Goal: Transaction & Acquisition: Purchase product/service

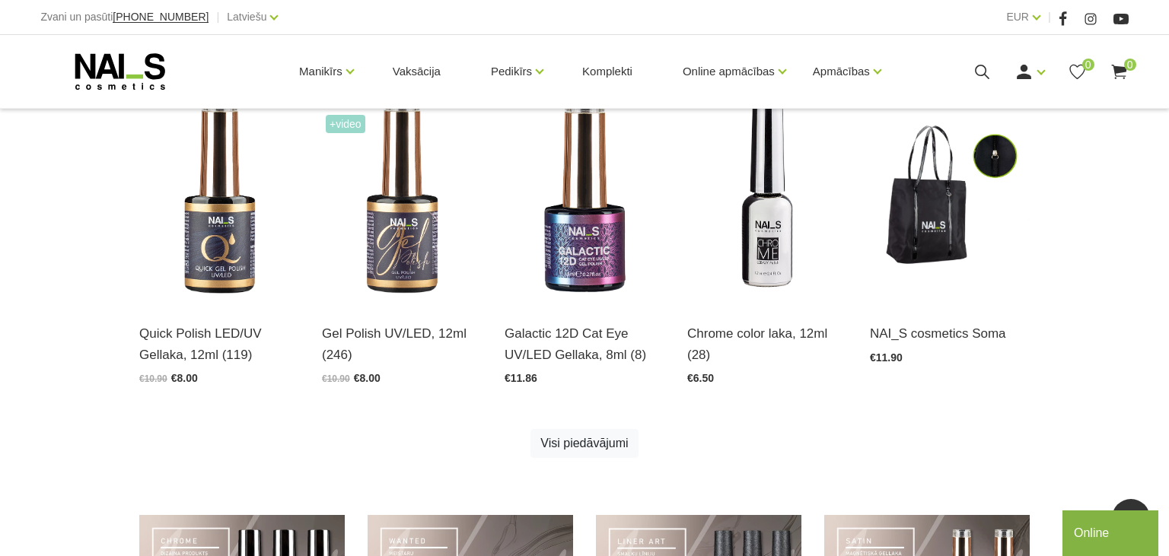
scroll to position [482, 0]
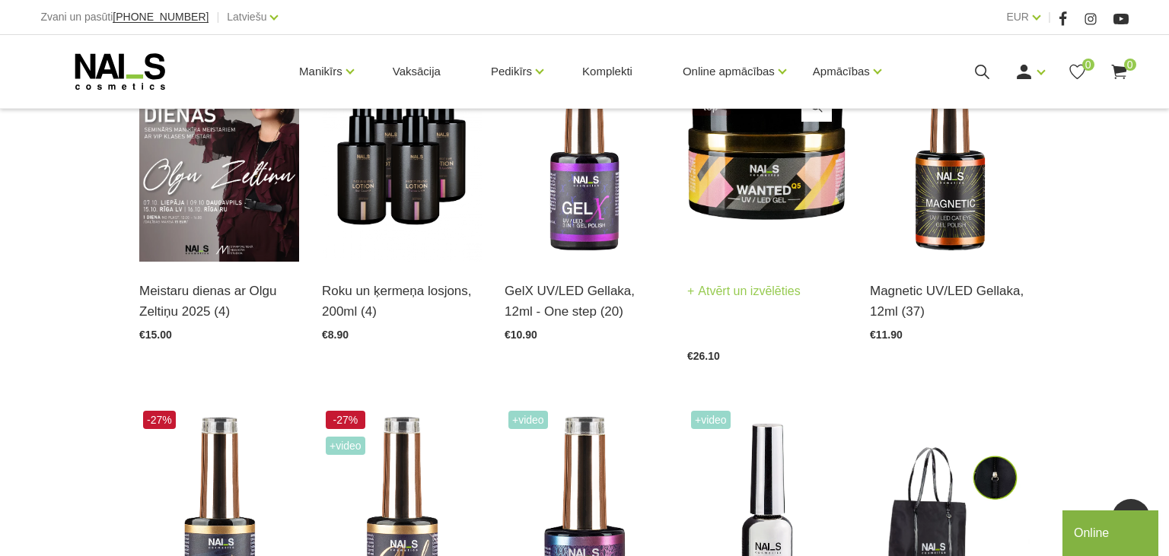
click at [712, 317] on h3 "WANTED Q5 UV/LED Builder Gel, 30ml JEBKURI 2 = 35EUR (17)" at bounding box center [767, 312] width 160 height 62
click at [727, 295] on link "Atvērt un izvēlēties" at bounding box center [743, 291] width 113 height 21
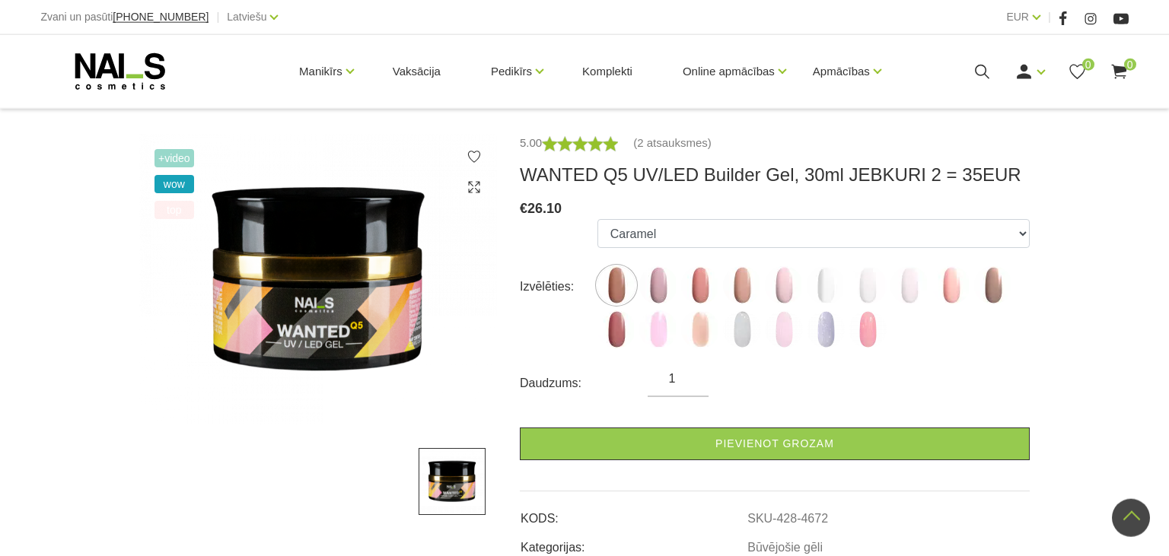
scroll to position [161, 0]
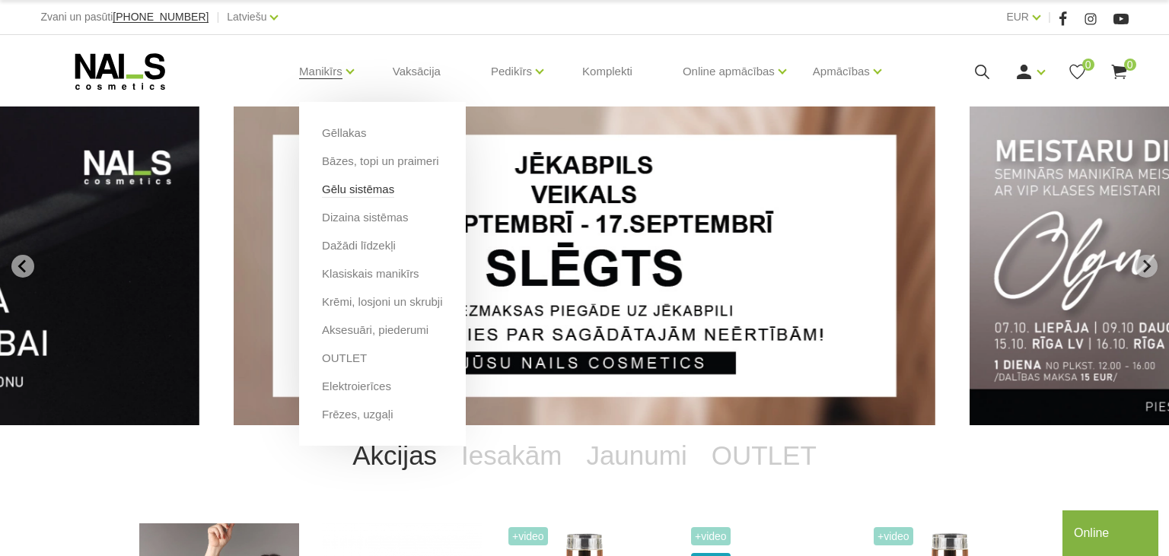
click at [360, 186] on link "Gēlu sistēmas" at bounding box center [358, 189] width 72 height 17
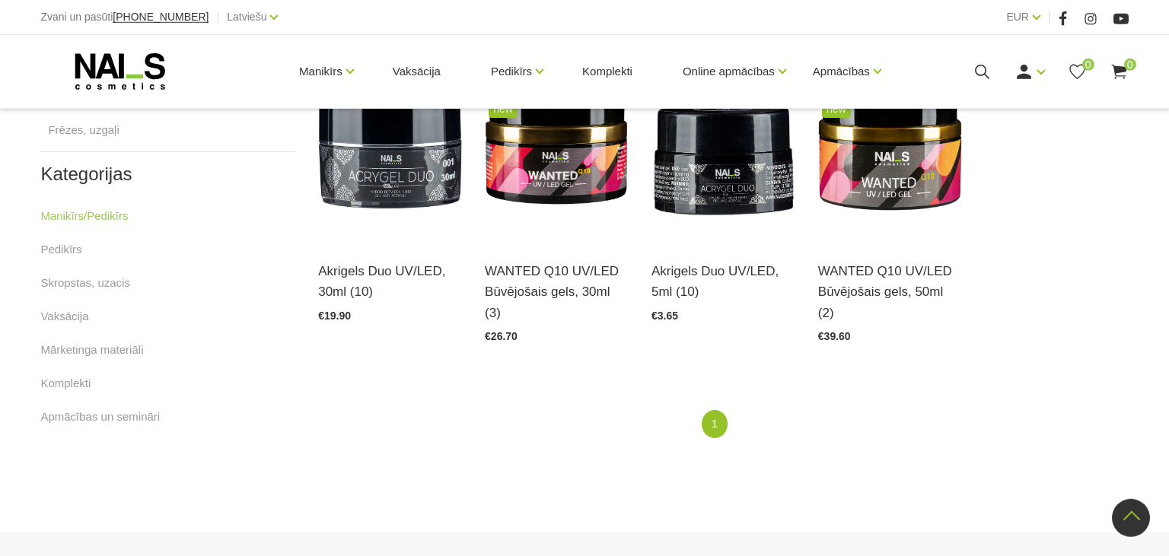
scroll to position [804, 0]
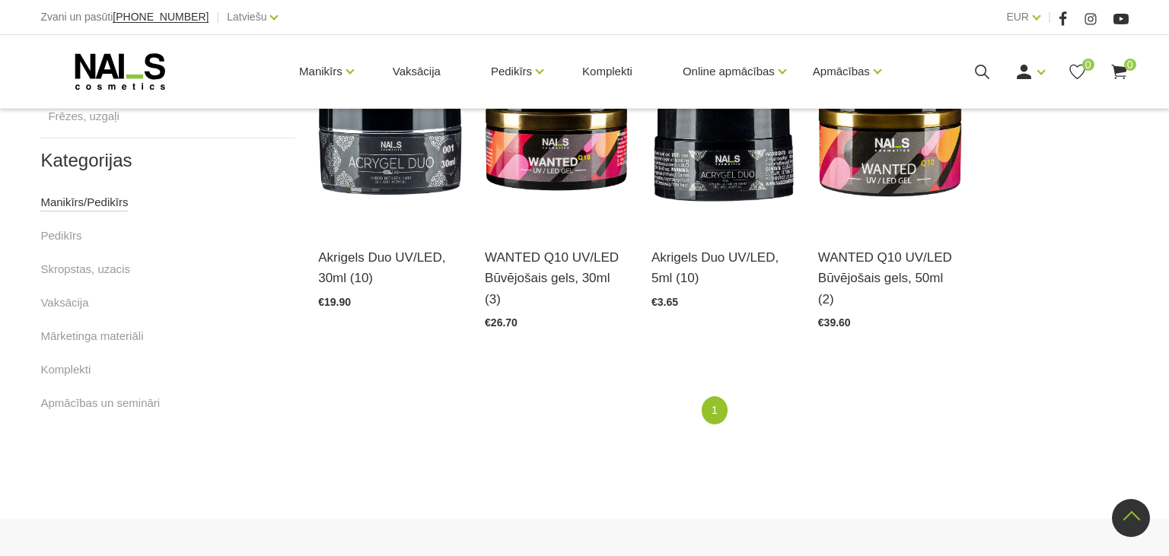
click at [82, 203] on link "Manikīrs/Pedikīrs" at bounding box center [84, 202] width 88 height 18
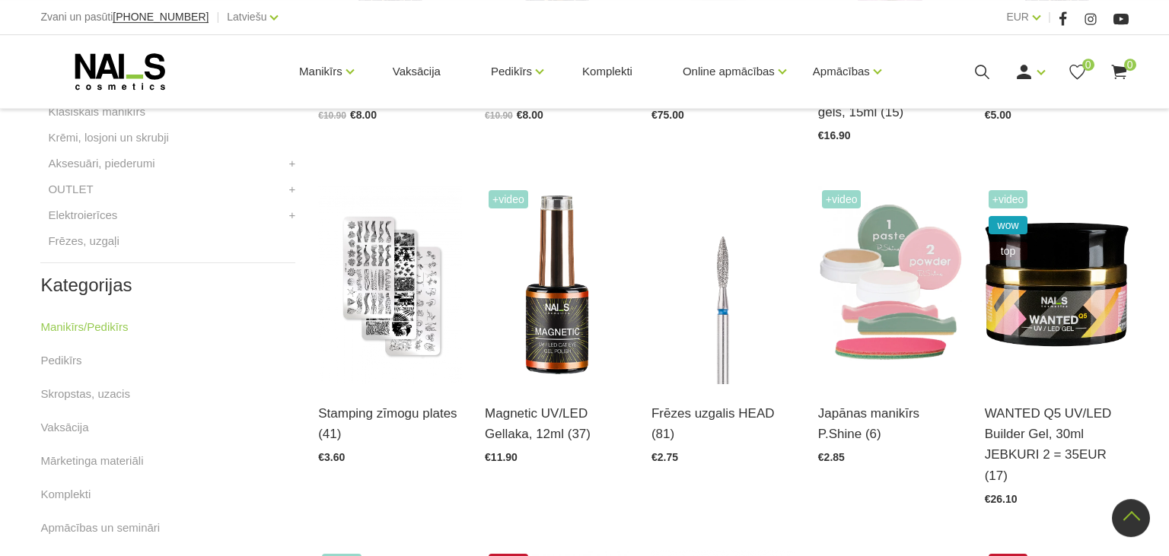
scroll to position [642, 0]
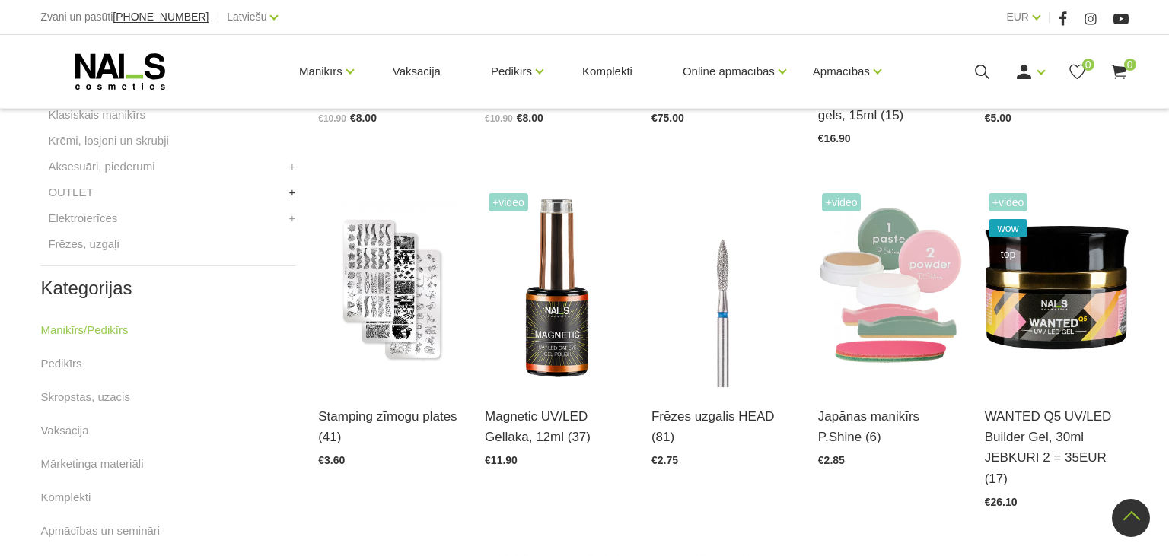
click at [288, 196] on link "+" at bounding box center [291, 192] width 7 height 18
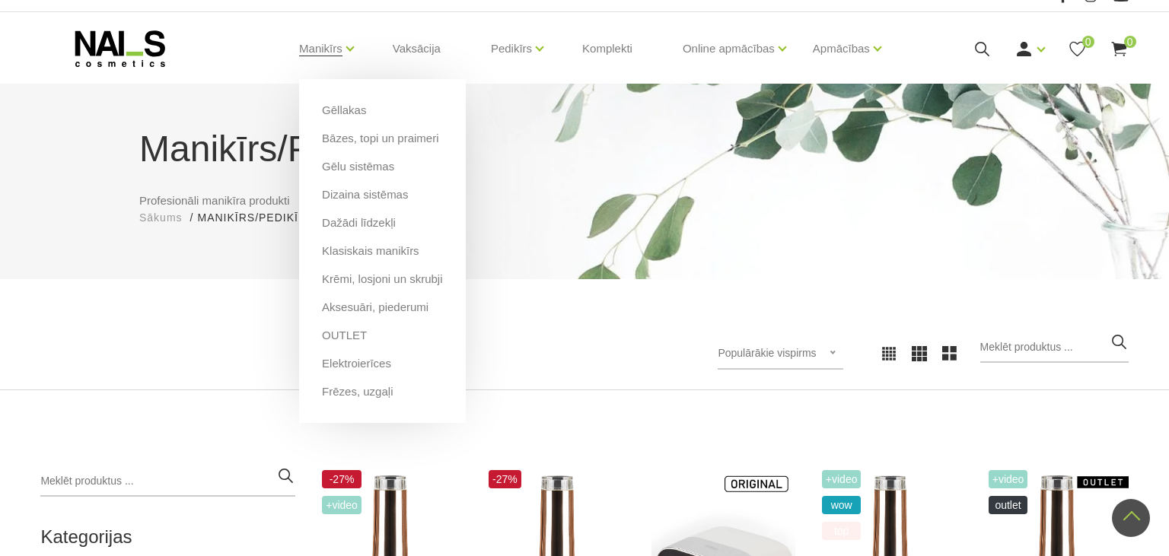
scroll to position [0, 0]
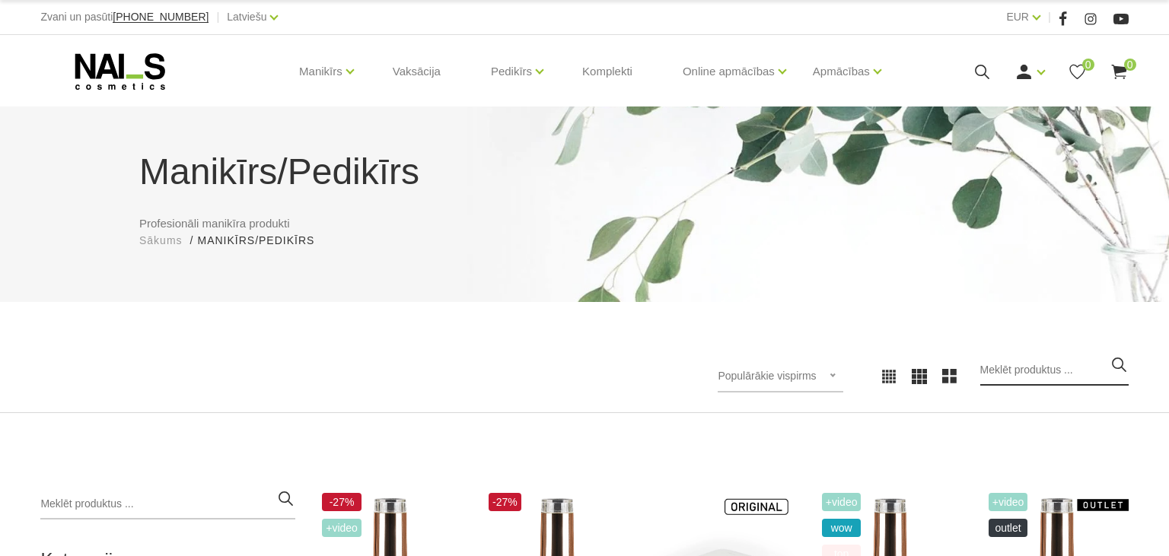
click at [1063, 377] on input "search" at bounding box center [1054, 370] width 148 height 30
type input "viles"
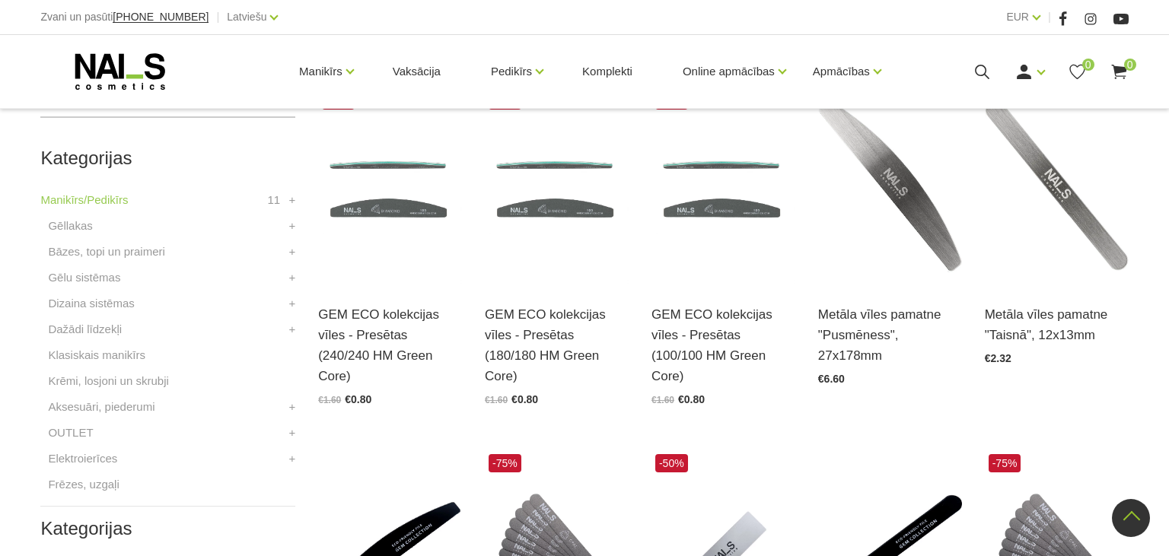
scroll to position [80, 0]
